Goal: Transaction & Acquisition: Obtain resource

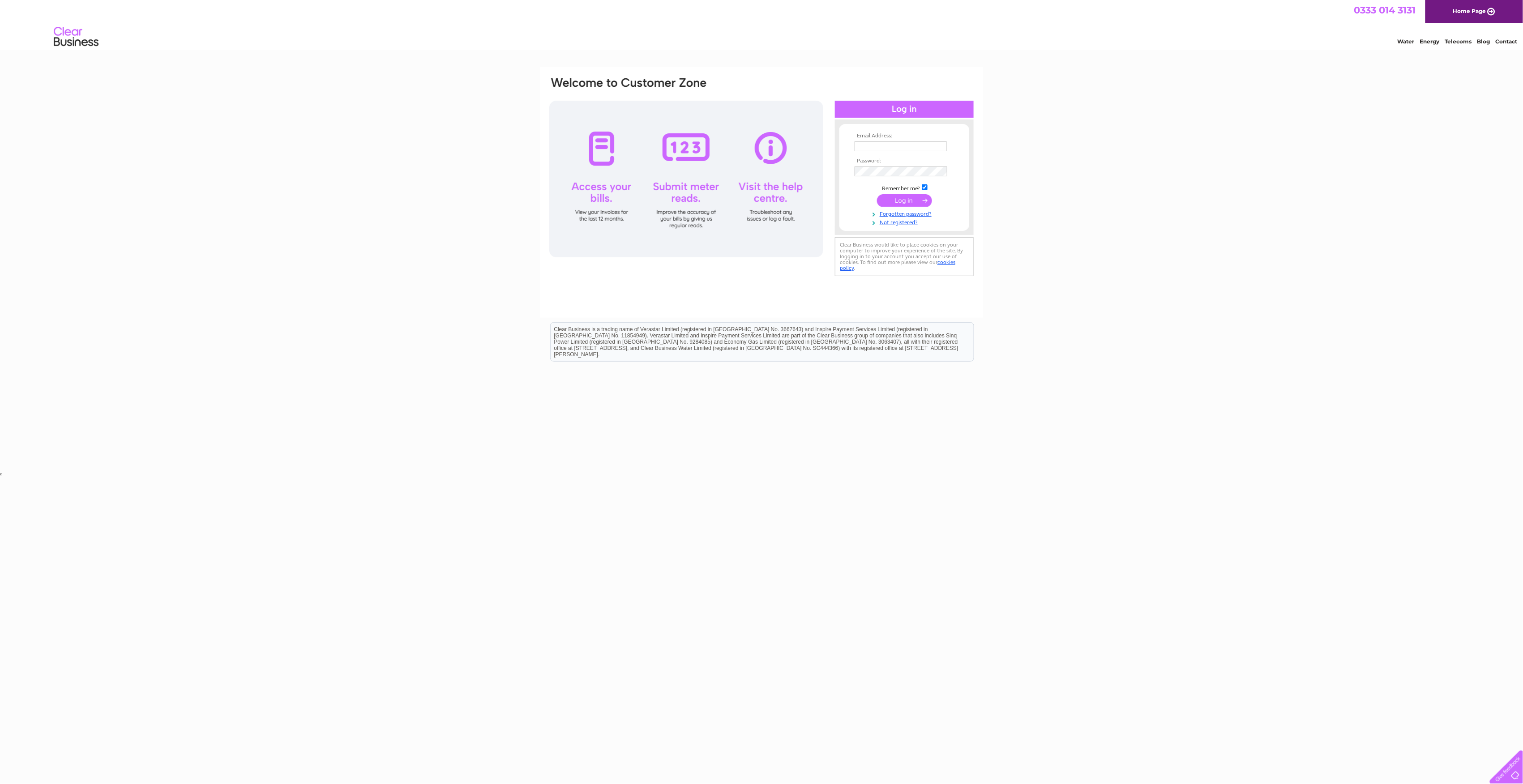
type input "[EMAIL_ADDRESS][DOMAIN_NAME]"
click at [912, 203] on input "submit" at bounding box center [904, 200] width 55 height 13
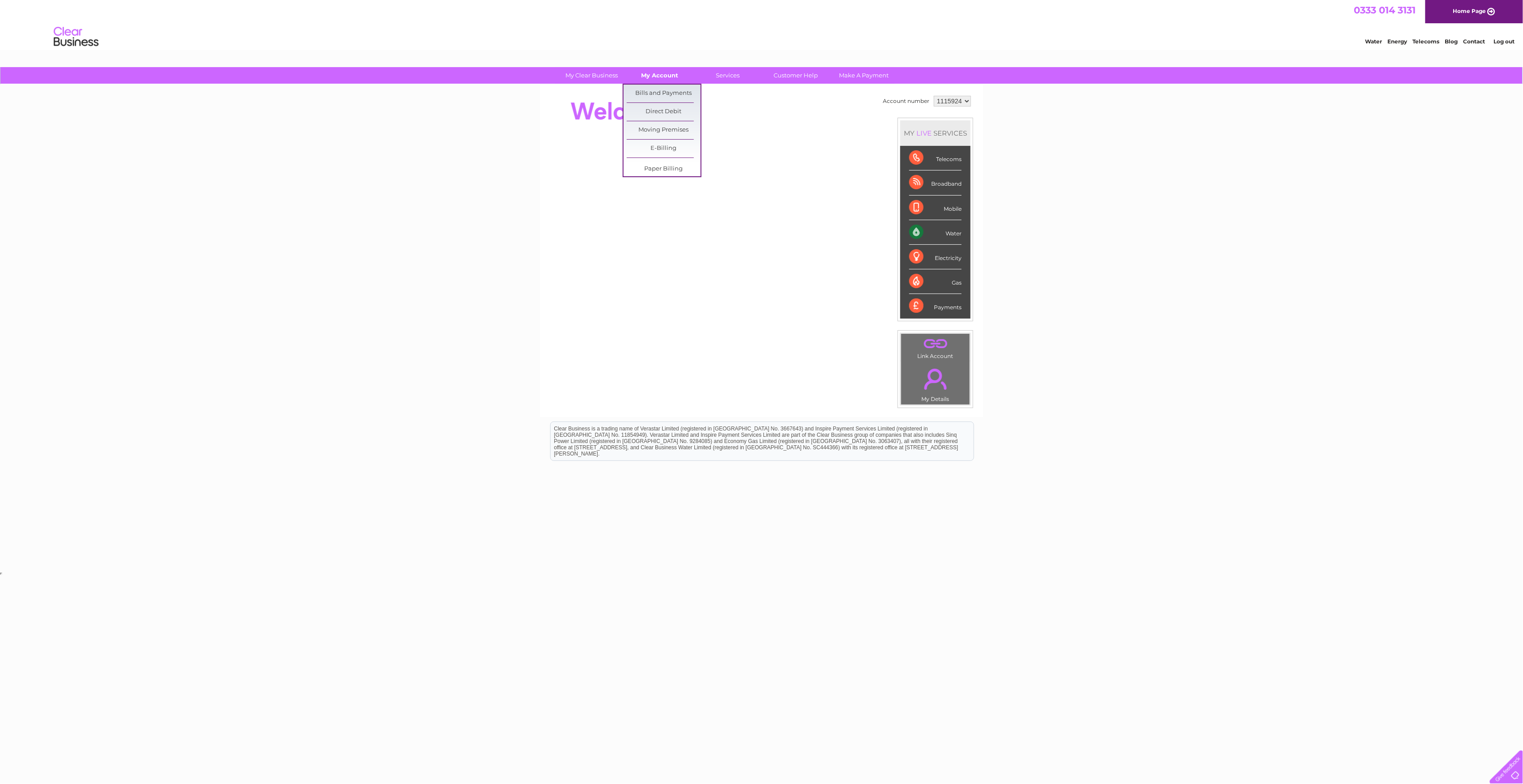
click at [659, 78] on link "My Account" at bounding box center [660, 75] width 74 height 17
click at [667, 90] on link "Bills and Payments" at bounding box center [664, 94] width 74 height 18
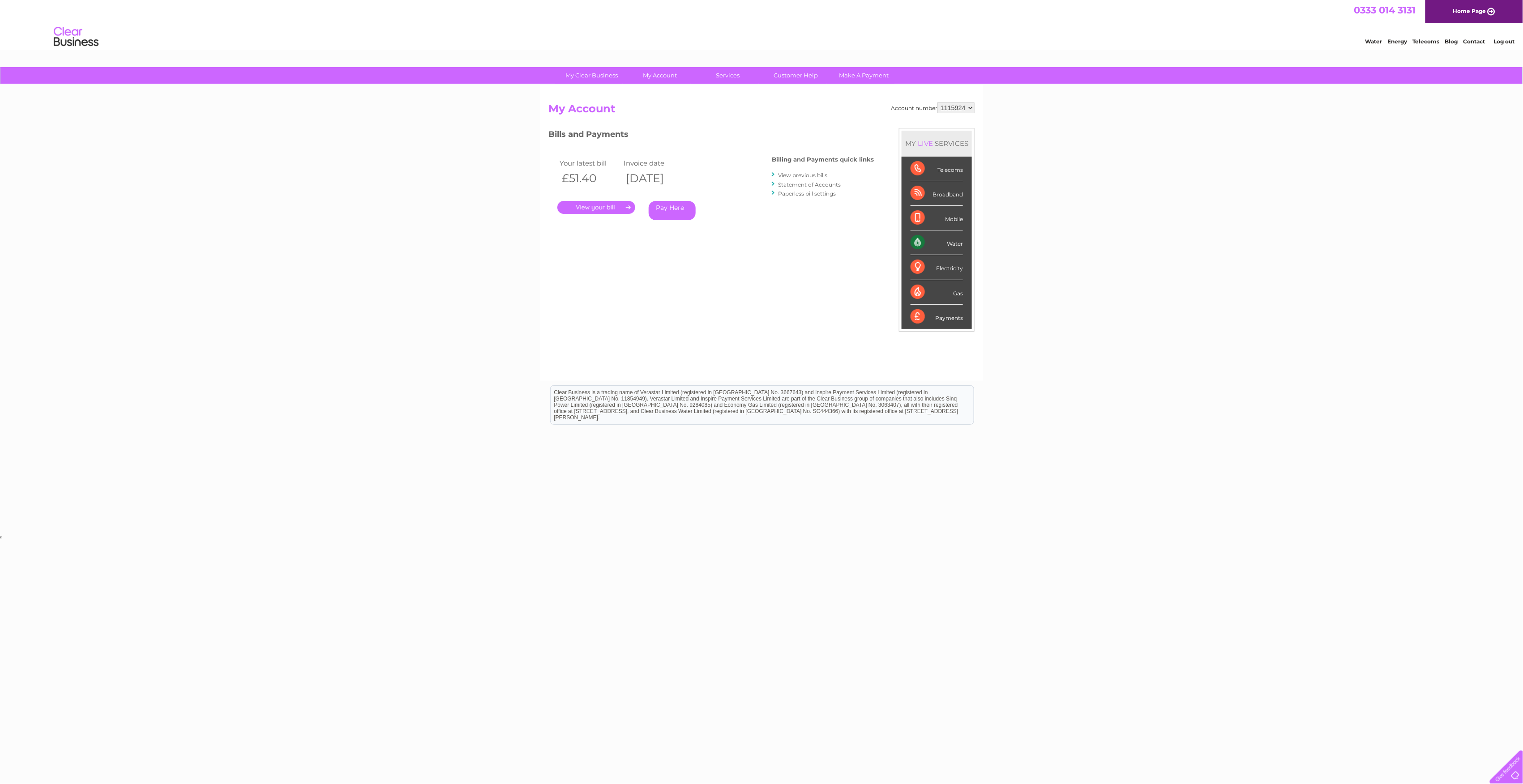
click at [616, 204] on link "." at bounding box center [596, 208] width 78 height 13
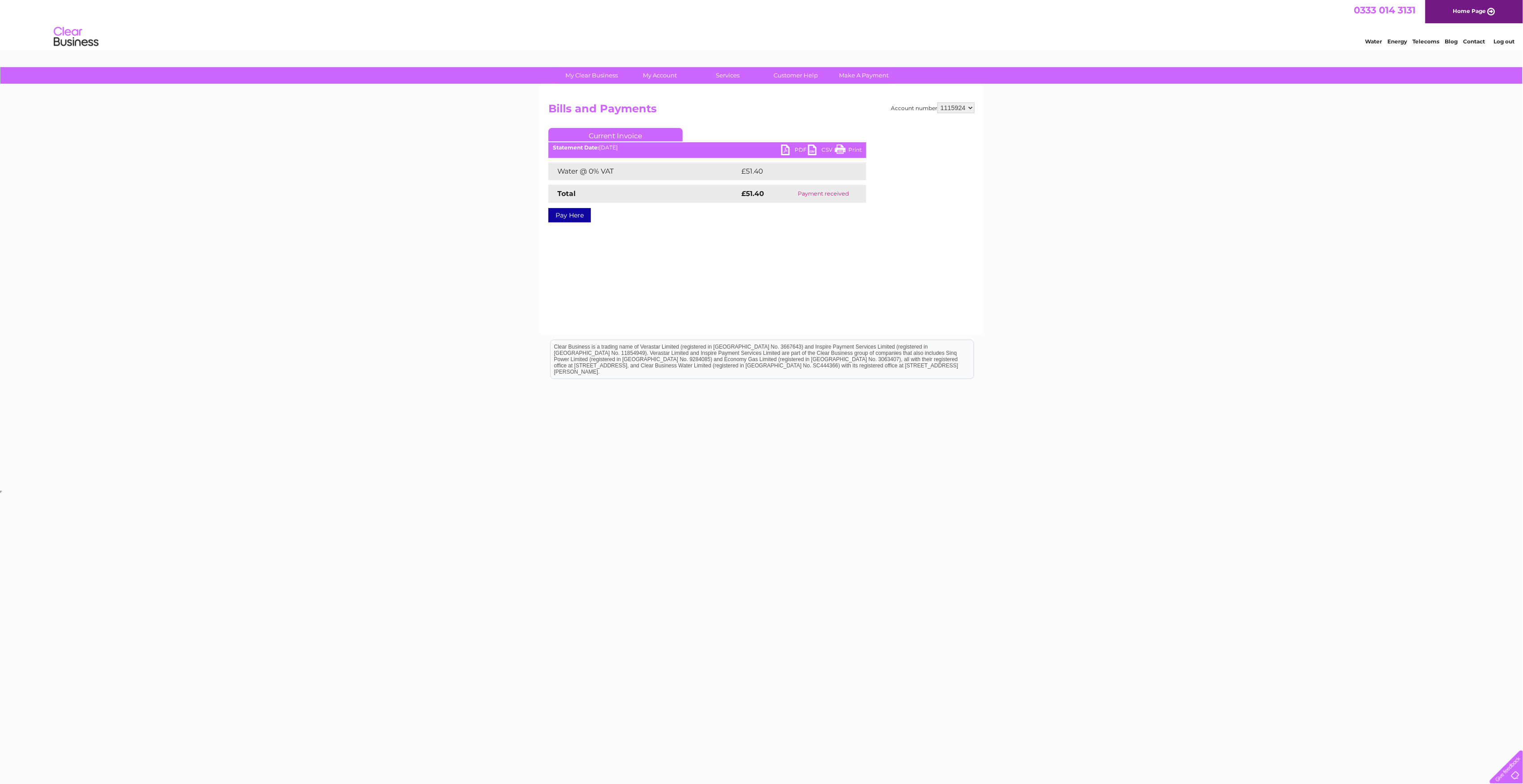
click at [787, 149] on link "PDF" at bounding box center [794, 151] width 27 height 13
